Goal: Information Seeking & Learning: Check status

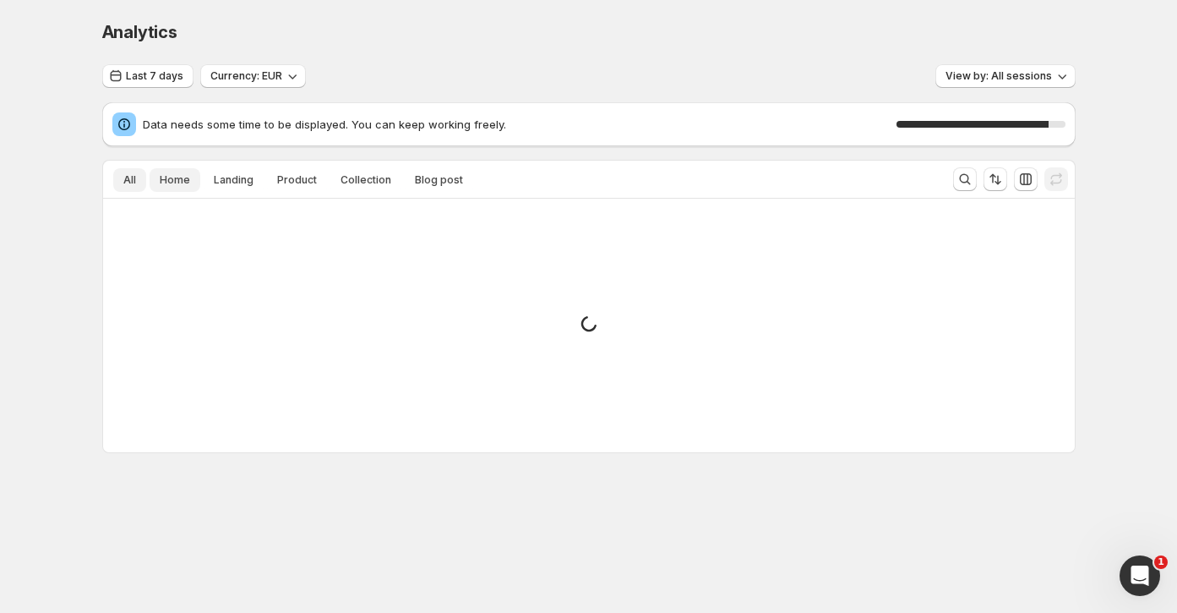
click at [168, 181] on span "Home" at bounding box center [175, 180] width 30 height 14
click at [222, 184] on span "Landing" at bounding box center [234, 180] width 40 height 14
click at [299, 183] on span "Product" at bounding box center [297, 180] width 40 height 14
click at [346, 183] on span "Collection" at bounding box center [366, 180] width 51 height 14
click at [431, 181] on span "Blog post" at bounding box center [439, 180] width 48 height 14
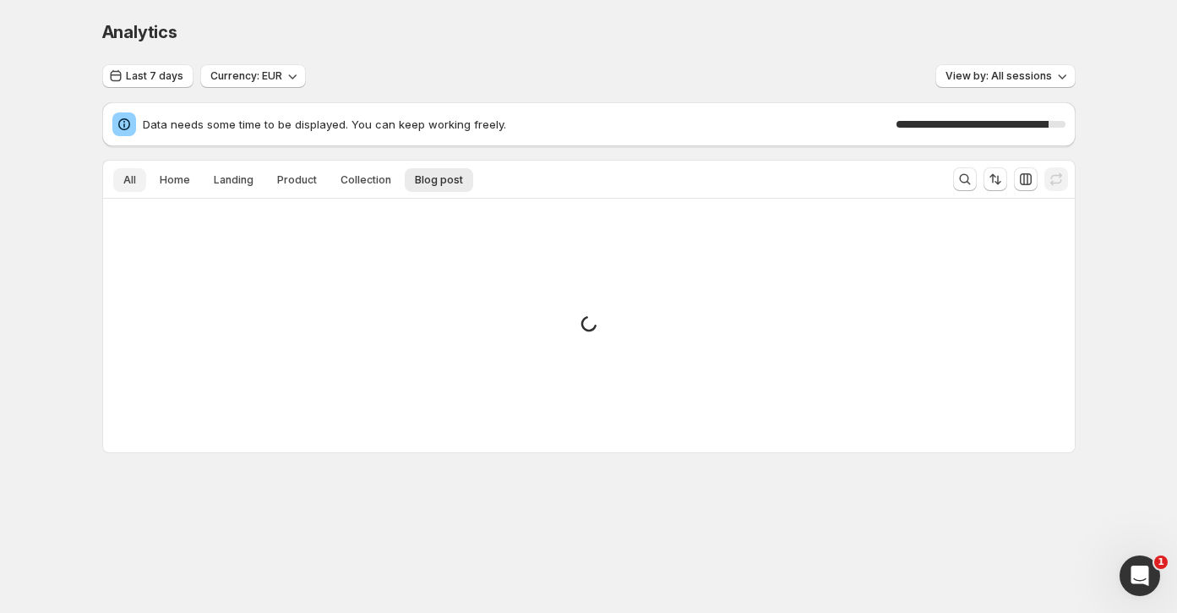
click at [131, 172] on button "All" at bounding box center [129, 180] width 33 height 24
click at [362, 129] on span "Data needs some time to be displayed. You can keep working freely." at bounding box center [520, 124] width 754 height 17
click at [362, 130] on span "Data needs some time to be displayed. You can keep working freely." at bounding box center [520, 124] width 754 height 17
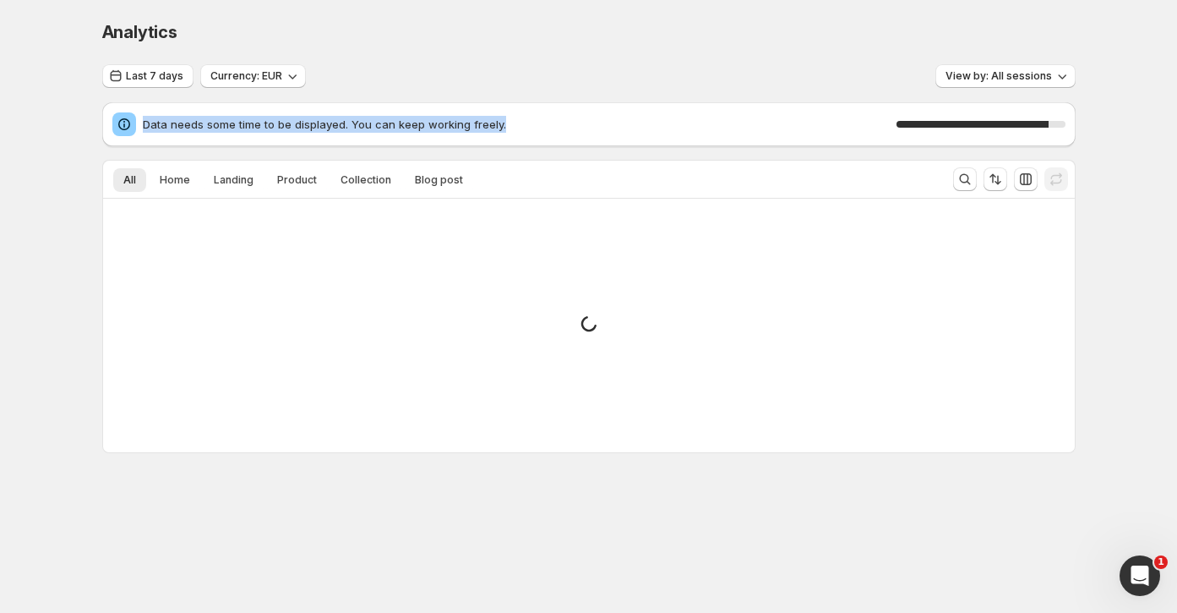
click at [362, 130] on span "Data needs some time to be displayed. You can keep working freely." at bounding box center [520, 124] width 754 height 17
click at [675, 133] on div "Data needs some time to be displayed. You can keep working freely. 90 %" at bounding box center [588, 124] width 953 height 24
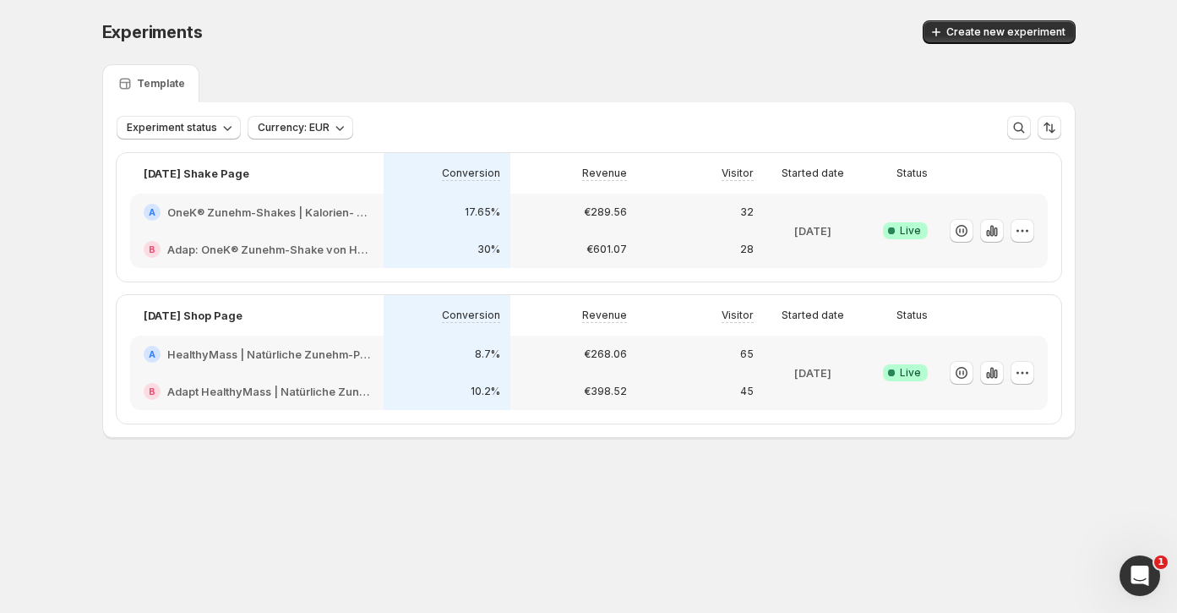
click at [575, 218] on div "€289.56" at bounding box center [574, 212] width 106 height 17
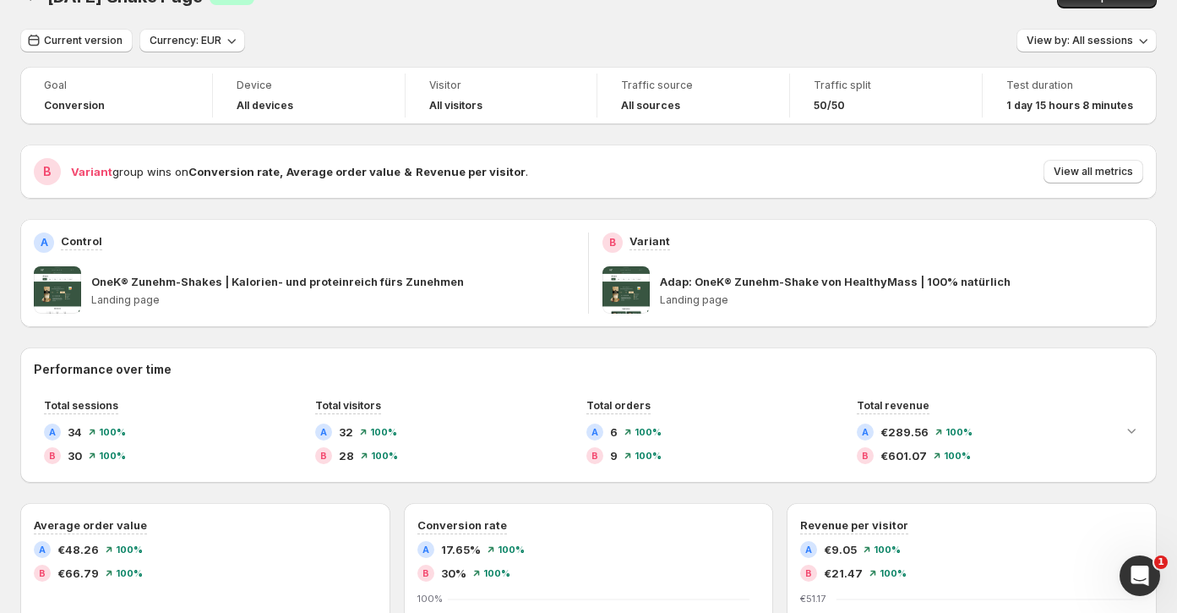
scroll to position [42, 0]
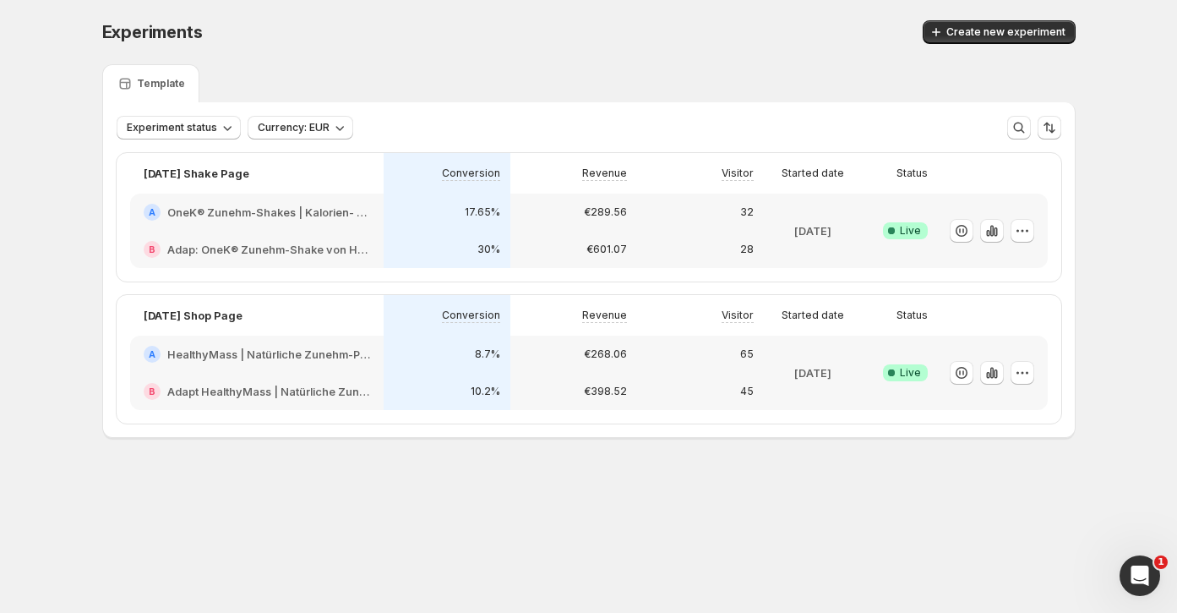
click at [454, 374] on div "10.2%" at bounding box center [447, 391] width 127 height 37
